Goal: Transaction & Acquisition: Book appointment/travel/reservation

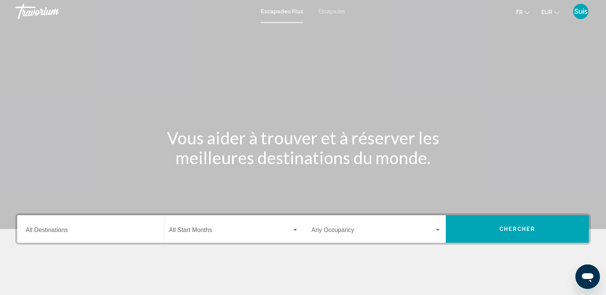
click at [580, 13] on font "Suis" at bounding box center [580, 11] width 13 height 8
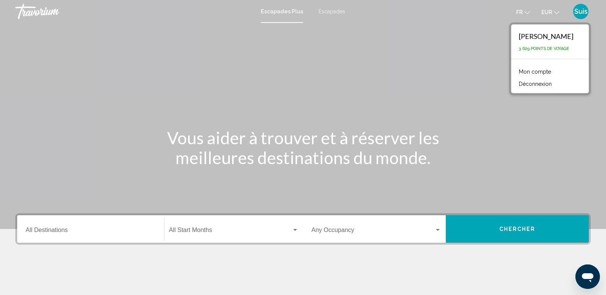
click at [543, 73] on font "Mon compte" at bounding box center [535, 72] width 32 height 6
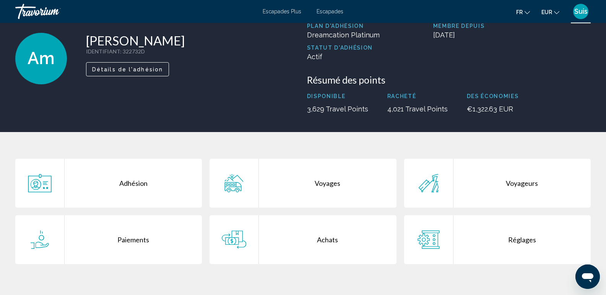
scroll to position [76, 0]
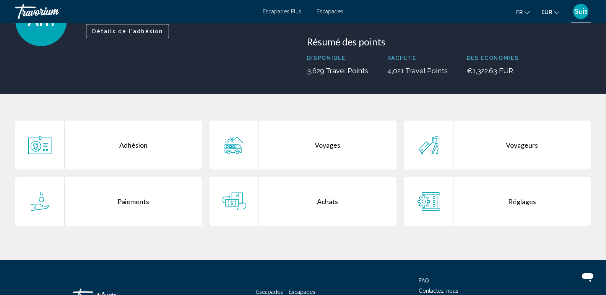
click at [326, 147] on div "Voyages" at bounding box center [327, 145] width 137 height 49
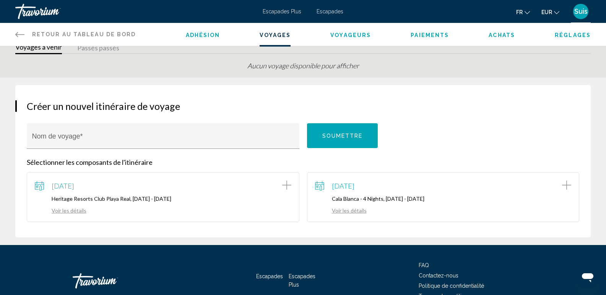
scroll to position [38, 0]
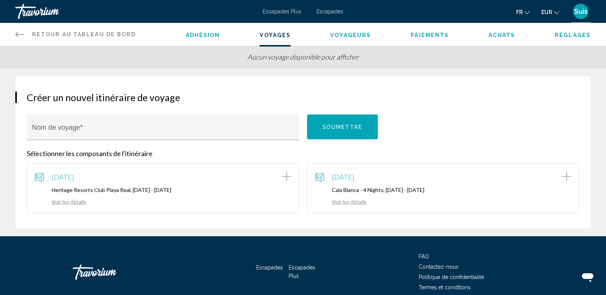
click at [67, 201] on link "Voir les détails" at bounding box center [61, 202] width 52 height 6
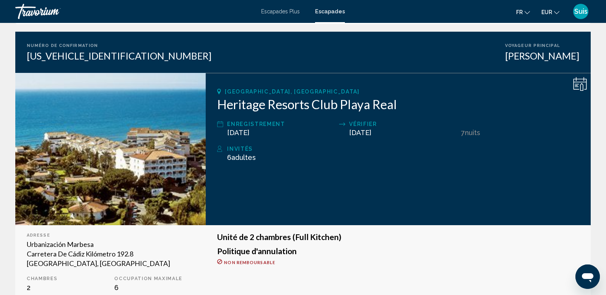
scroll to position [62, 0]
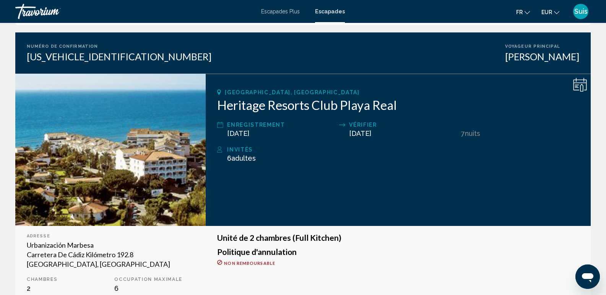
click at [582, 14] on font "Suis" at bounding box center [580, 11] width 13 height 8
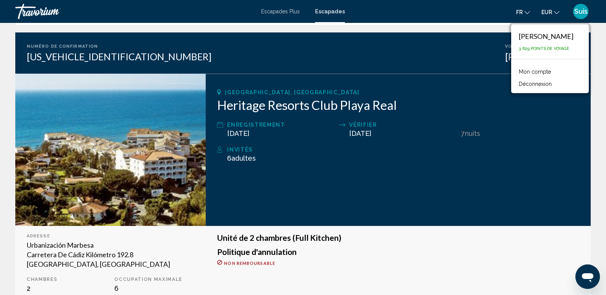
click at [540, 73] on font "Mon compte" at bounding box center [535, 72] width 32 height 6
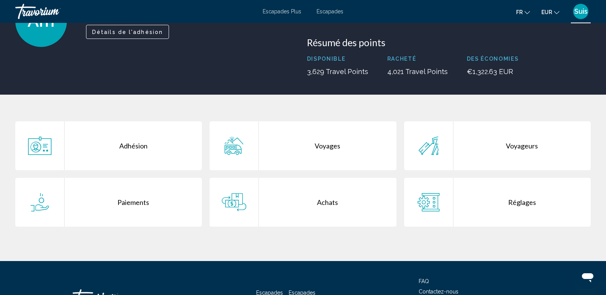
scroll to position [76, 0]
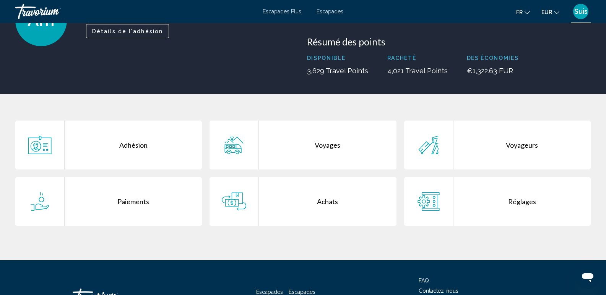
click at [128, 195] on div "Paiements" at bounding box center [133, 201] width 137 height 49
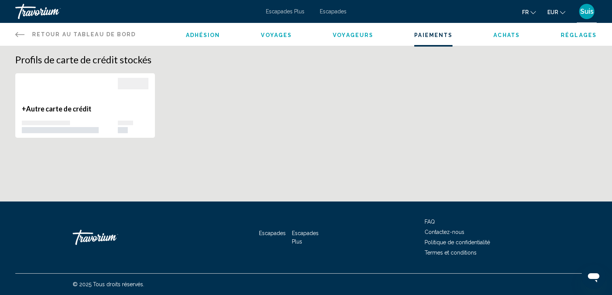
click at [587, 14] on font "Suis" at bounding box center [586, 11] width 13 height 8
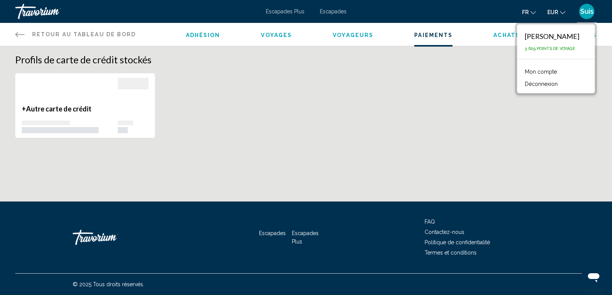
click at [31, 11] on div "Travorium" at bounding box center [53, 11] width 76 height 15
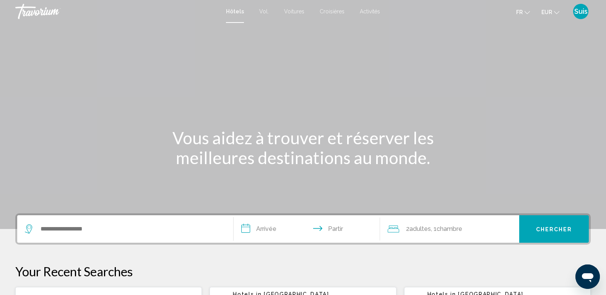
click at [581, 11] on font "Suis" at bounding box center [580, 11] width 13 height 8
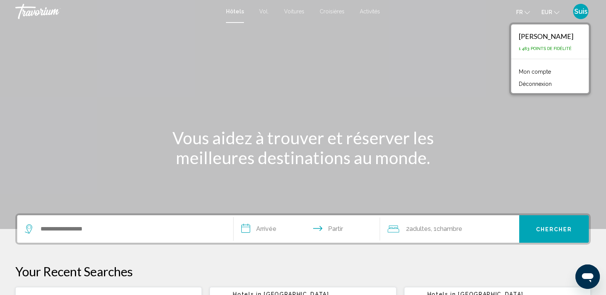
click at [542, 72] on font "Mon compte" at bounding box center [535, 72] width 32 height 6
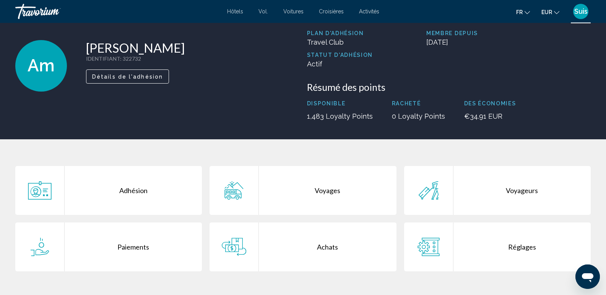
scroll to position [76, 0]
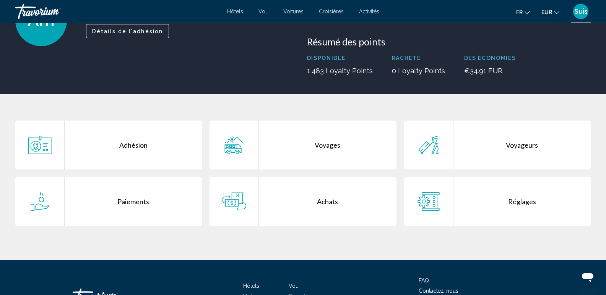
click at [317, 203] on div "Achats" at bounding box center [327, 201] width 137 height 49
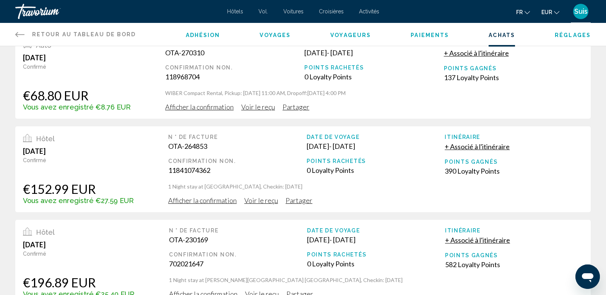
scroll to position [76, 0]
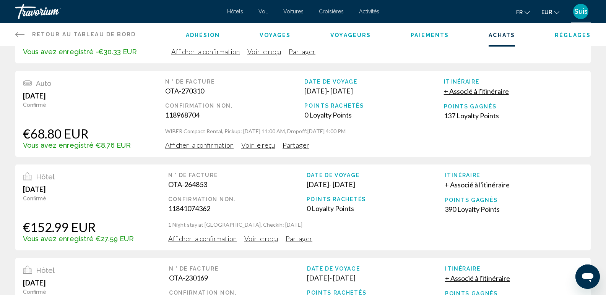
click at [257, 56] on span "Voir le reçu" at bounding box center [264, 51] width 34 height 8
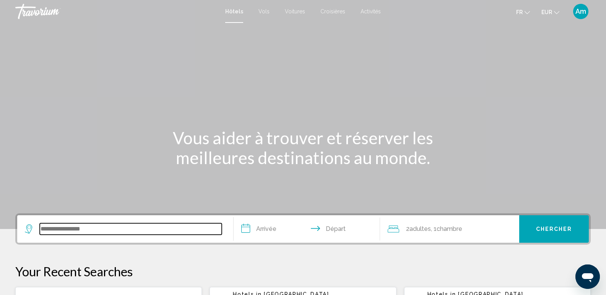
click at [82, 230] on input "Search widget" at bounding box center [131, 229] width 182 height 11
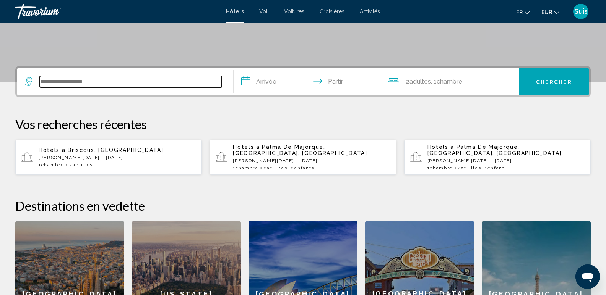
scroll to position [189, 0]
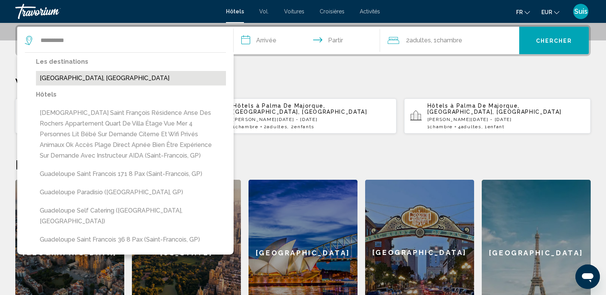
click at [112, 81] on button "Guadeloupe, Guadeloupe" at bounding box center [131, 78] width 190 height 15
type input "**********"
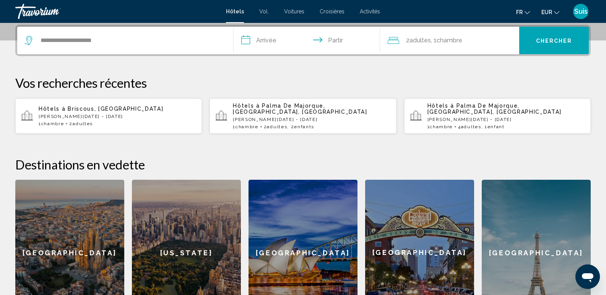
click at [268, 41] on input "**********" at bounding box center [309, 42] width 150 height 30
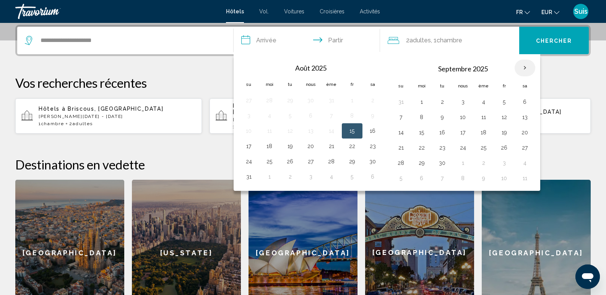
click at [525, 65] on th "Mois prochain" at bounding box center [524, 68] width 21 height 17
click at [505, 135] on button "19" at bounding box center [504, 132] width 12 height 11
click at [527, 130] on button "20" at bounding box center [525, 132] width 12 height 11
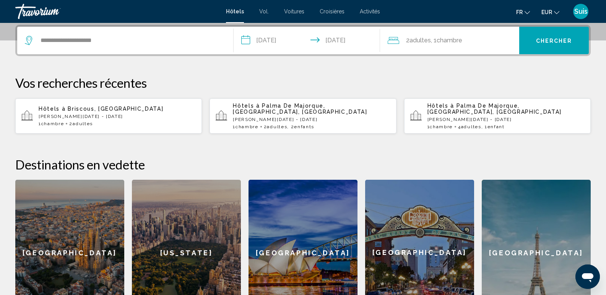
click at [295, 35] on input "**********" at bounding box center [309, 42] width 150 height 30
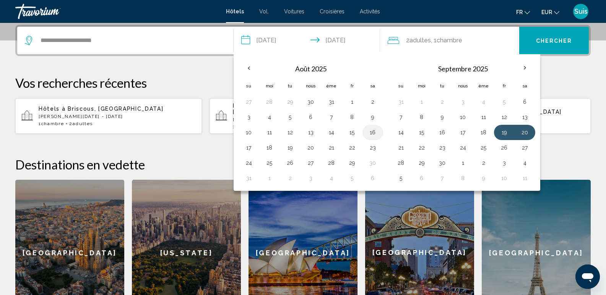
click at [375, 131] on button "16" at bounding box center [373, 132] width 12 height 11
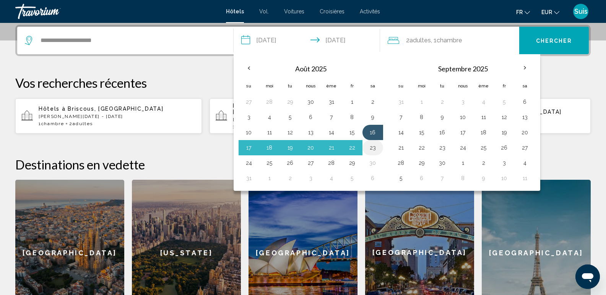
click at [376, 147] on button "23" at bounding box center [373, 148] width 12 height 11
type input "**********"
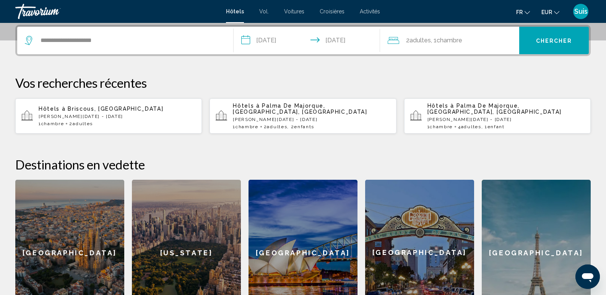
click at [453, 38] on font "Chambre" at bounding box center [450, 40] width 26 height 7
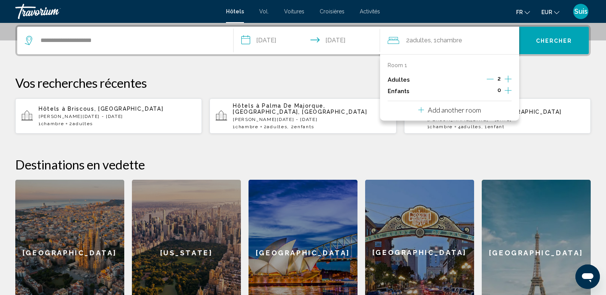
click at [509, 90] on icon "Increment children" at bounding box center [508, 90] width 7 height 9
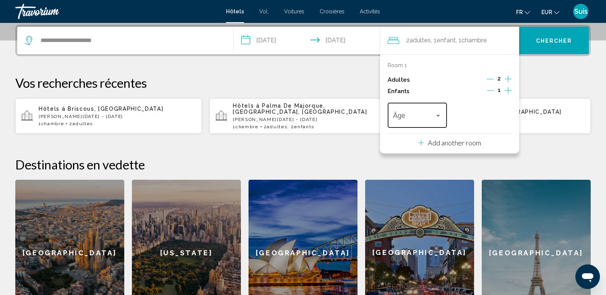
click at [438, 116] on div "Travelers: 2 adults, 1 child" at bounding box center [438, 116] width 4 height 2
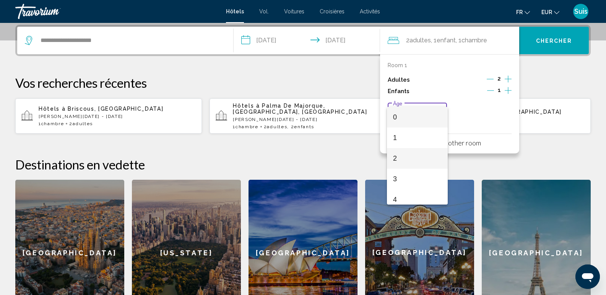
click at [422, 159] on span "2" at bounding box center [417, 158] width 49 height 21
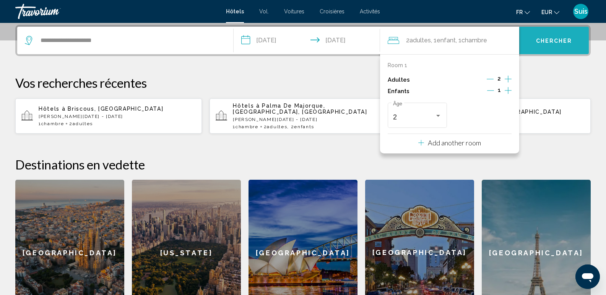
click at [552, 37] on button "Chercher" at bounding box center [554, 41] width 70 height 28
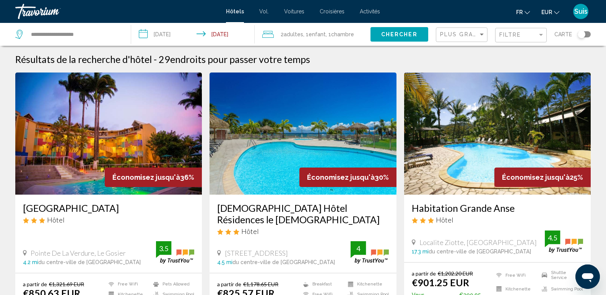
scroll to position [38, 0]
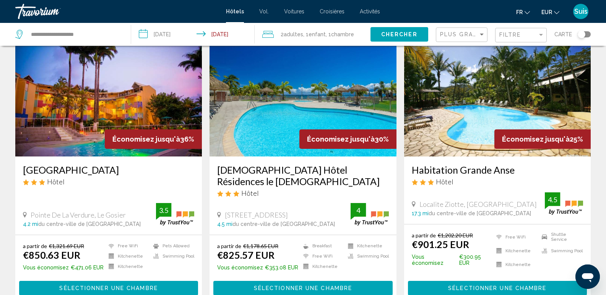
click at [374, 168] on h3 "Zenitude Hôtel Résidences le Salako" at bounding box center [302, 175] width 171 height 23
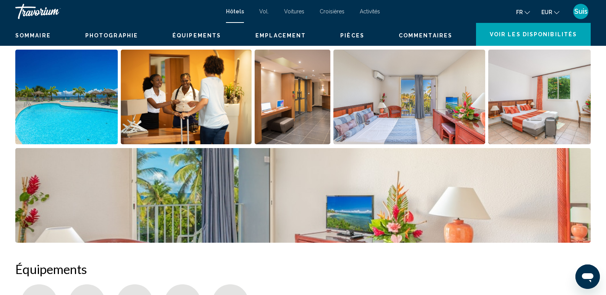
scroll to position [38, 0]
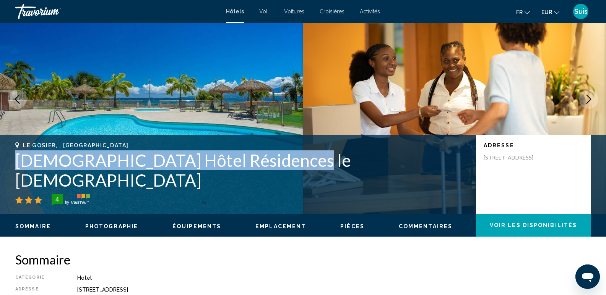
drag, startPoint x: 293, startPoint y: 182, endPoint x: 1, endPoint y: 180, distance: 291.6
click at [1, 180] on div "Le Gosier, , Guadeloupe Zenitude Hôtel Résidences le Salako 4 Adresse 10 Rue Po…" at bounding box center [303, 175] width 606 height 64
copy h1 "Zenitude Hôtel Résidences le Salako"
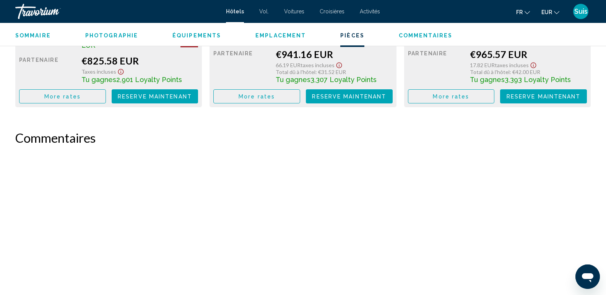
scroll to position [879, 0]
